Goal: Task Accomplishment & Management: Manage account settings

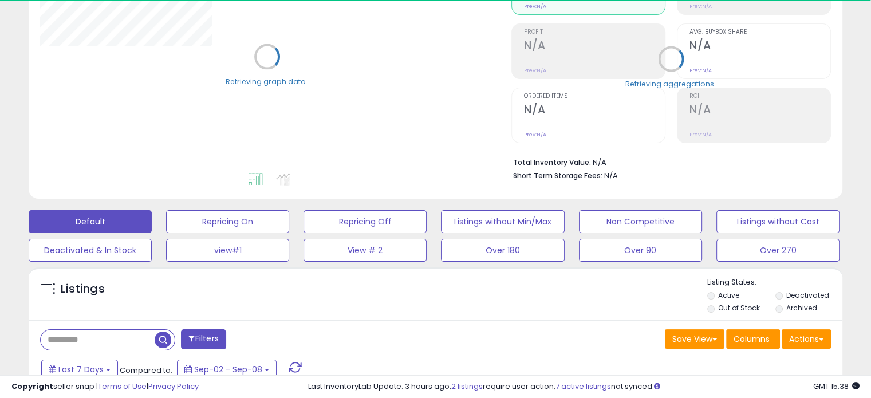
scroll to position [172, 0]
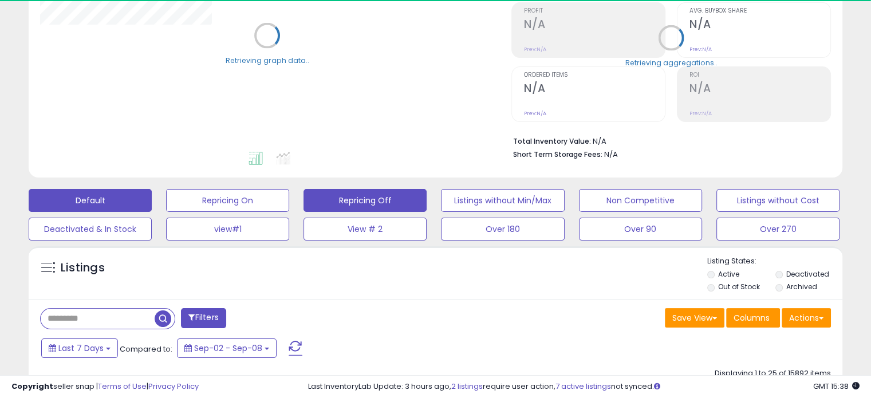
click at [375, 202] on button "Repricing Off" at bounding box center [365, 200] width 123 height 23
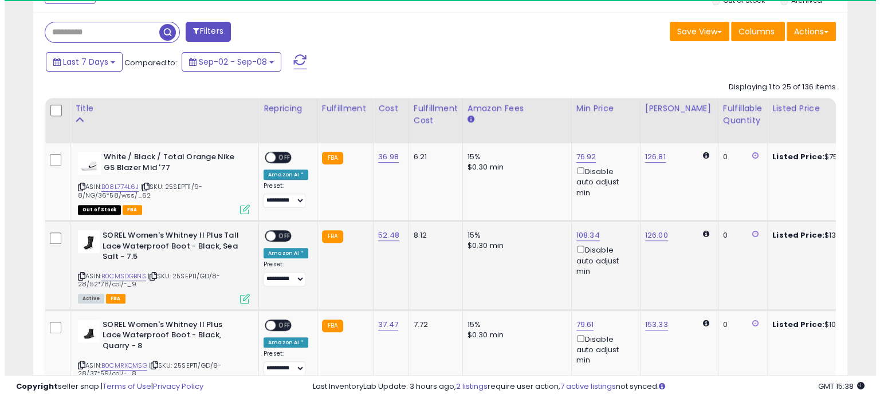
scroll to position [234, 471]
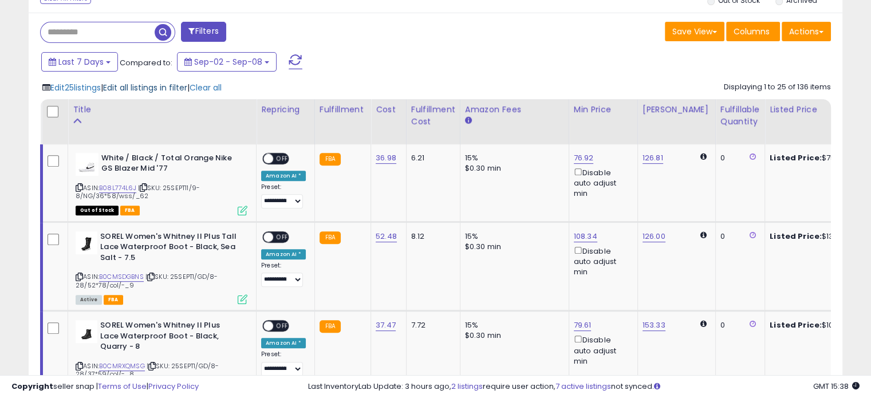
click at [135, 82] on span "Edit all listings in filter" at bounding box center [145, 87] width 84 height 11
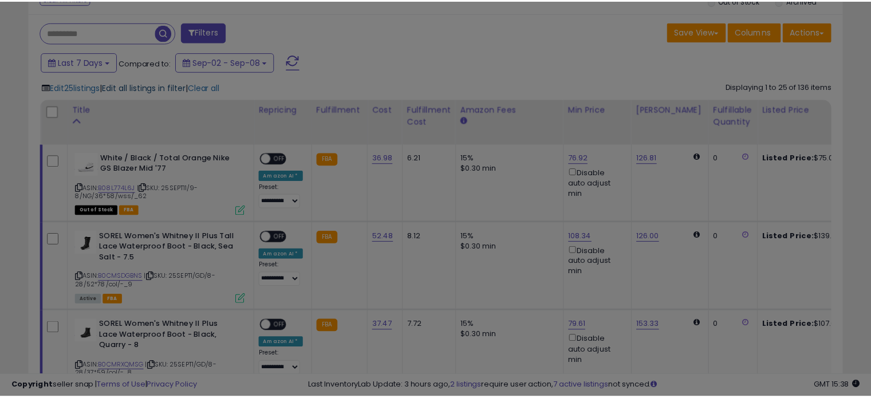
scroll to position [234, 477]
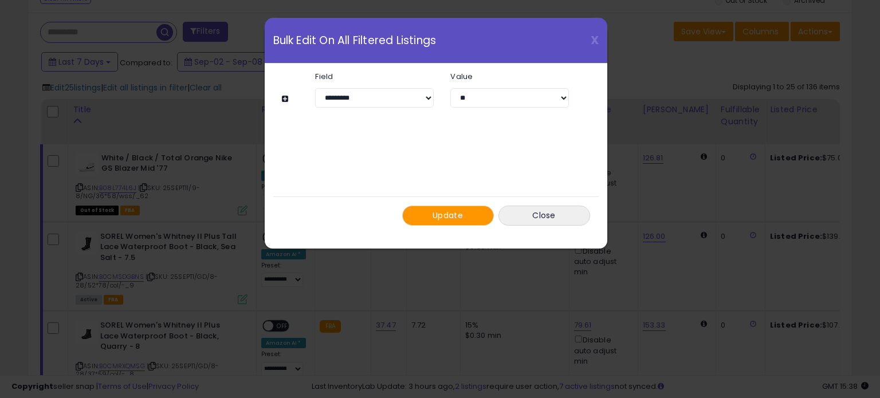
click at [433, 208] on button "Update" at bounding box center [448, 216] width 92 height 20
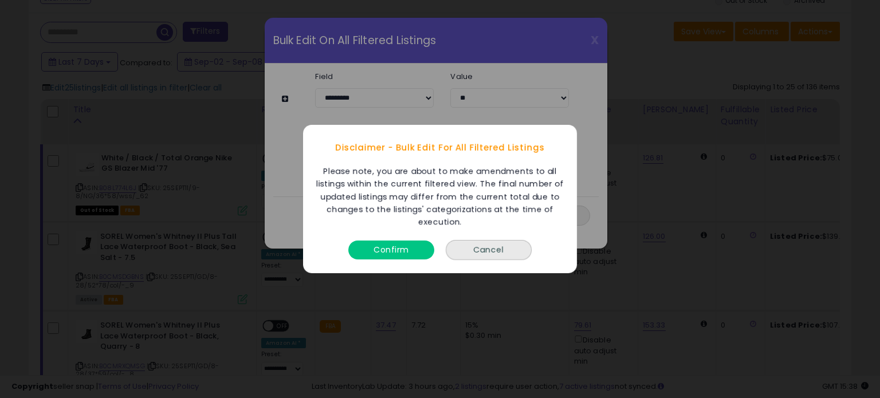
click at [414, 256] on button "Confirm" at bounding box center [391, 250] width 86 height 19
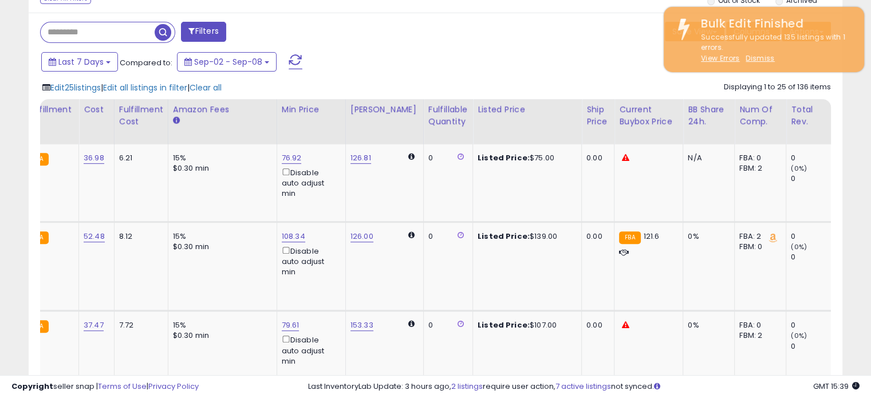
scroll to position [0, 0]
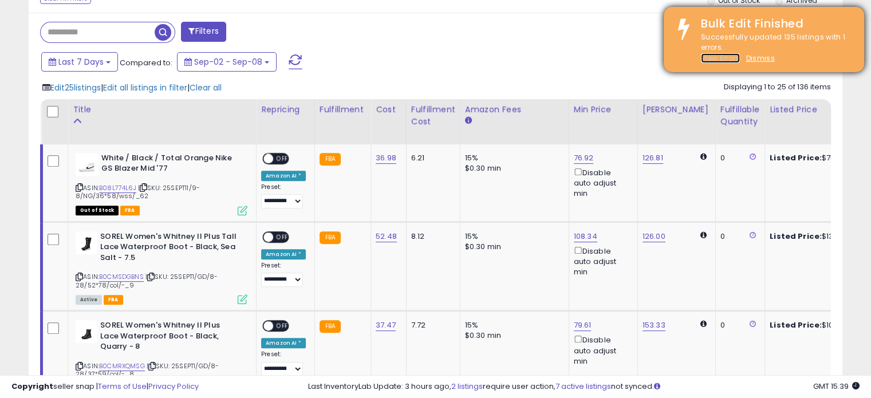
click at [717, 61] on u "View Errors" at bounding box center [720, 58] width 39 height 10
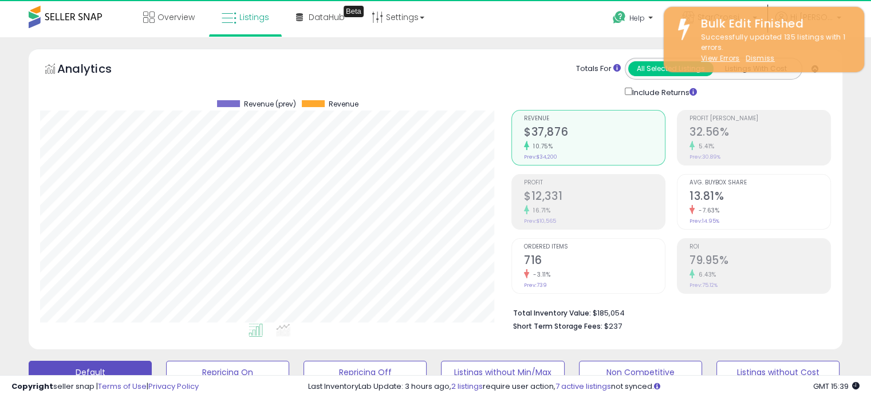
scroll to position [234, 471]
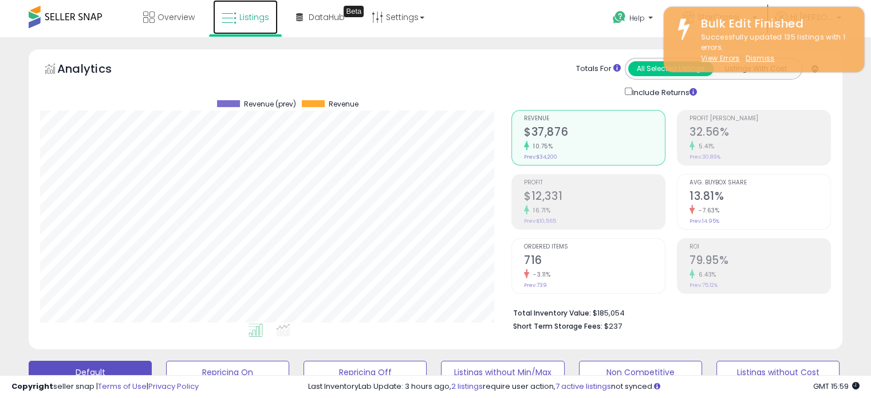
click at [241, 25] on link "Listings" at bounding box center [245, 17] width 65 height 34
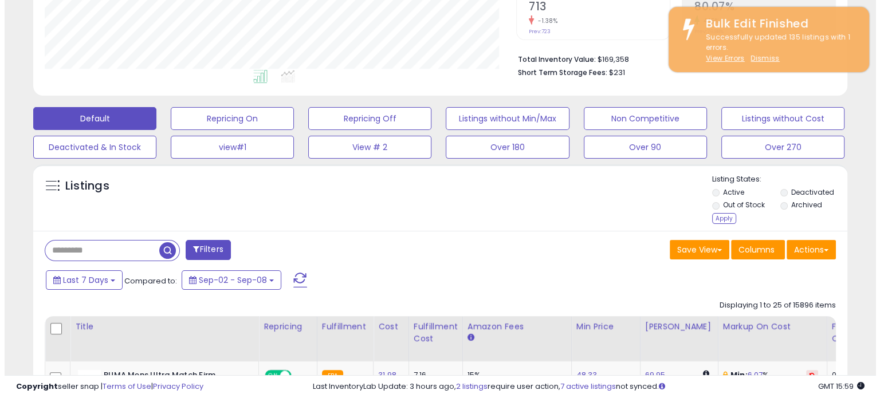
scroll to position [286, 0]
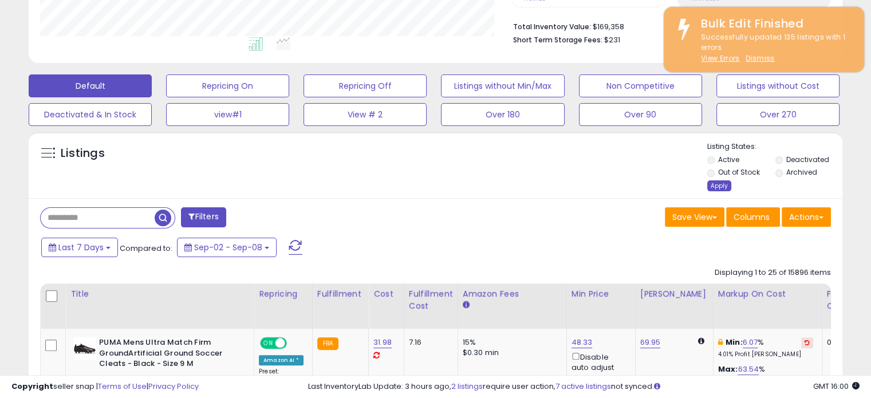
click at [717, 187] on div "Apply" at bounding box center [719, 185] width 24 height 11
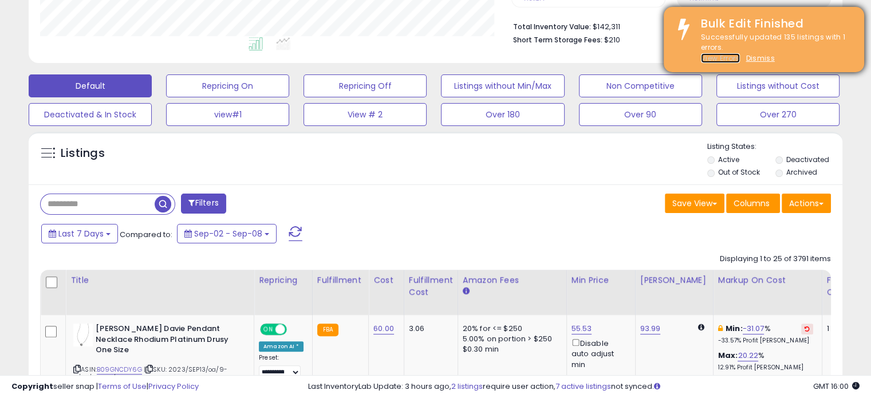
scroll to position [234, 471]
click at [722, 57] on u "View Errors" at bounding box center [720, 58] width 39 height 10
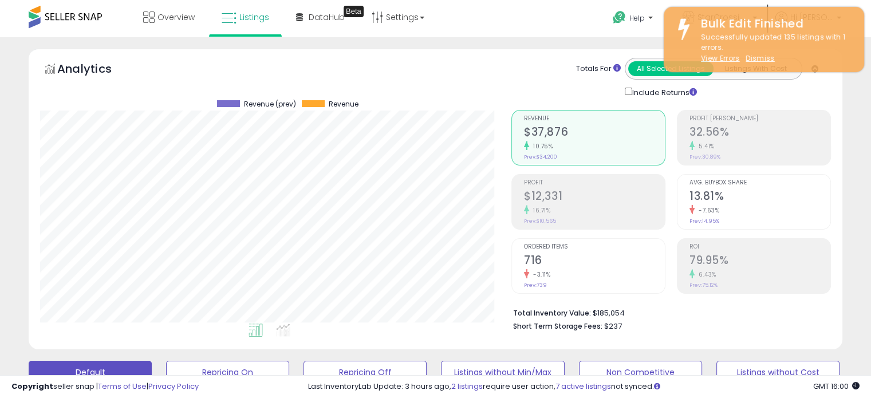
scroll to position [234, 471]
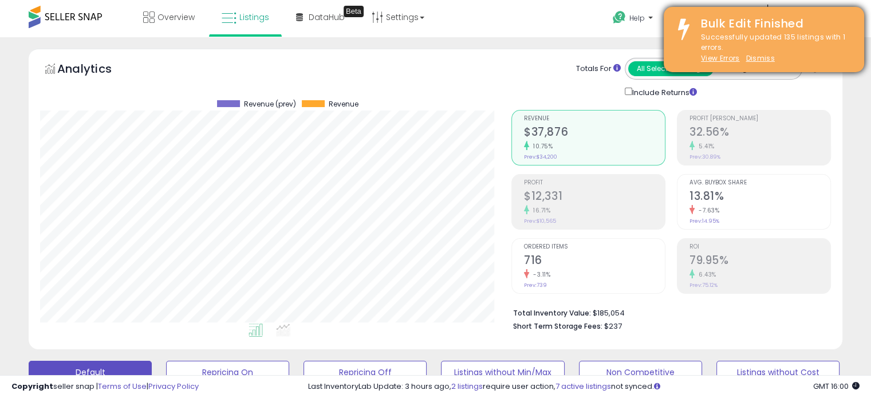
click at [760, 53] on div "Successfully updated 135 listings with 1 errors. View Errors Dismiss" at bounding box center [774, 48] width 163 height 32
